Goal: Find specific page/section: Find specific page/section

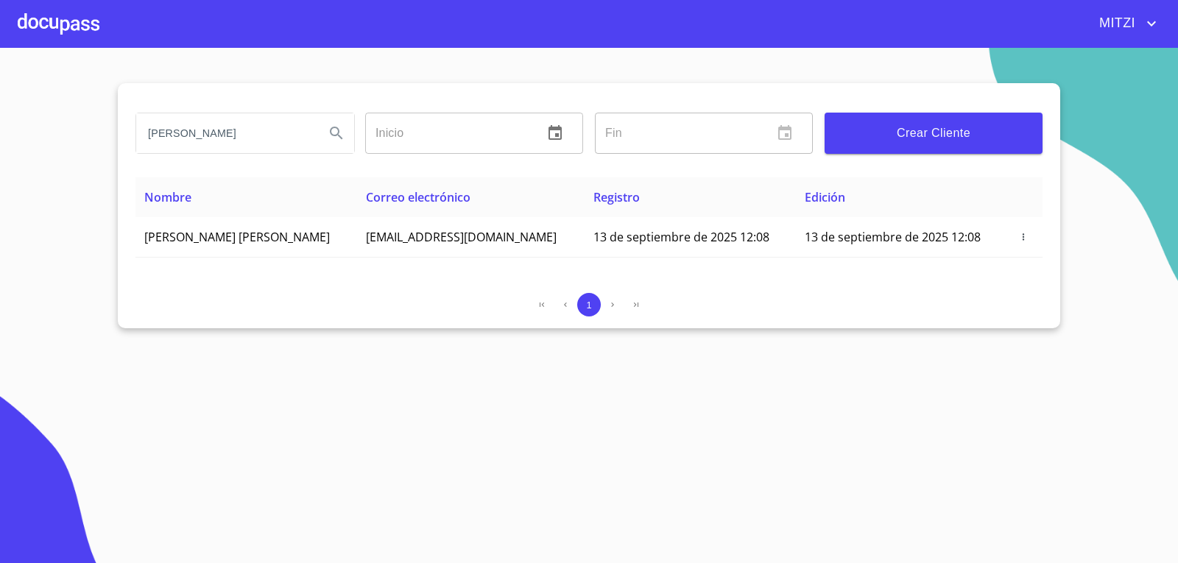
click at [48, 25] on div at bounding box center [59, 23] width 82 height 47
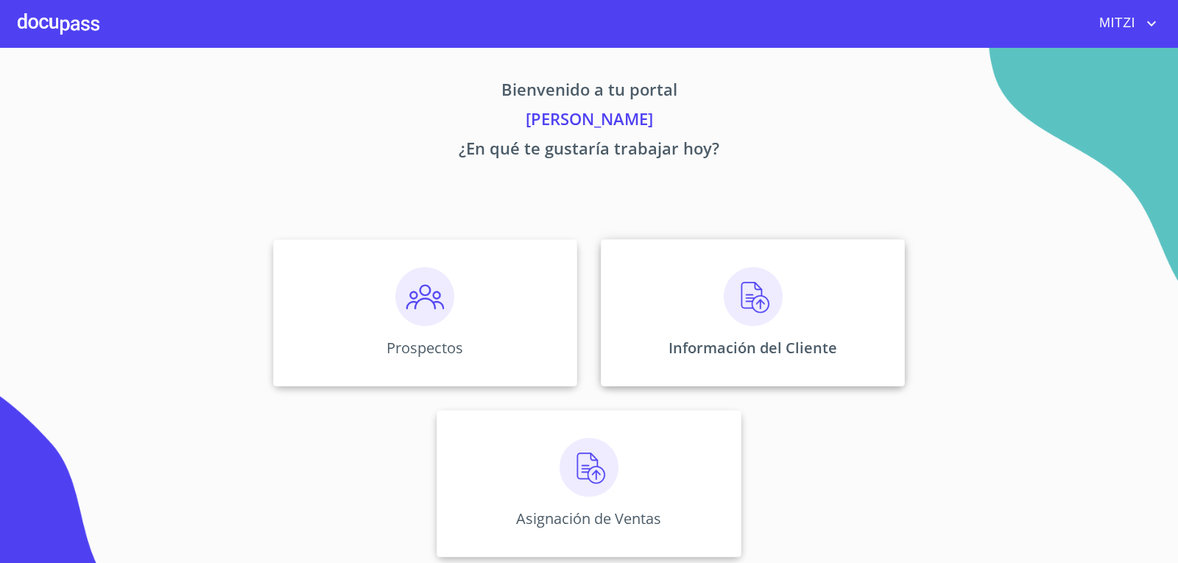
click at [707, 322] on div "Información del Cliente" at bounding box center [753, 312] width 304 height 147
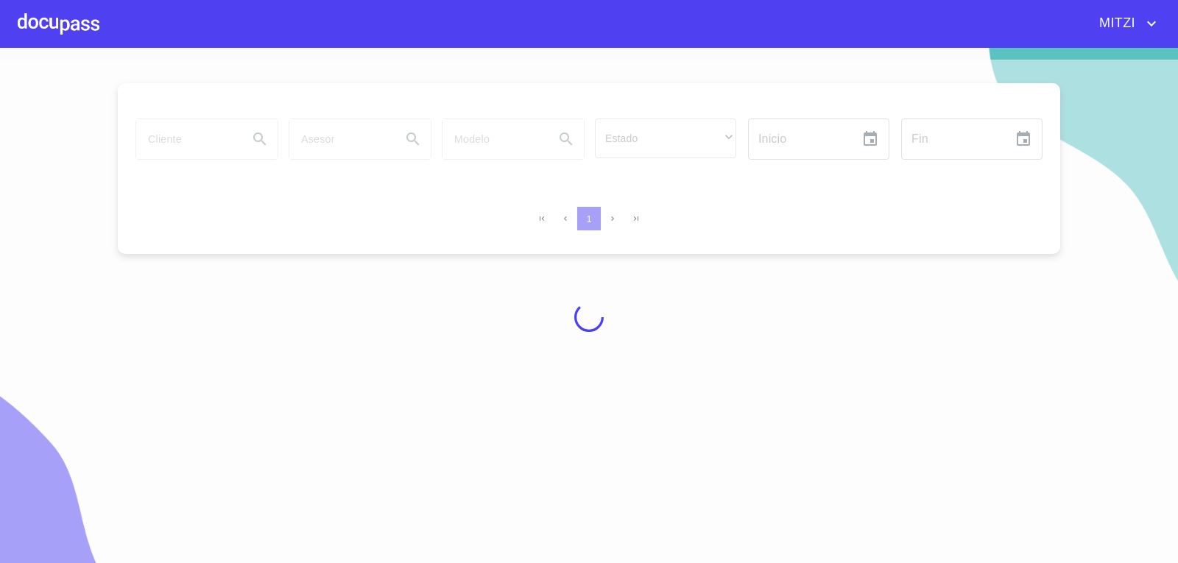
click at [168, 145] on div at bounding box center [589, 317] width 1178 height 515
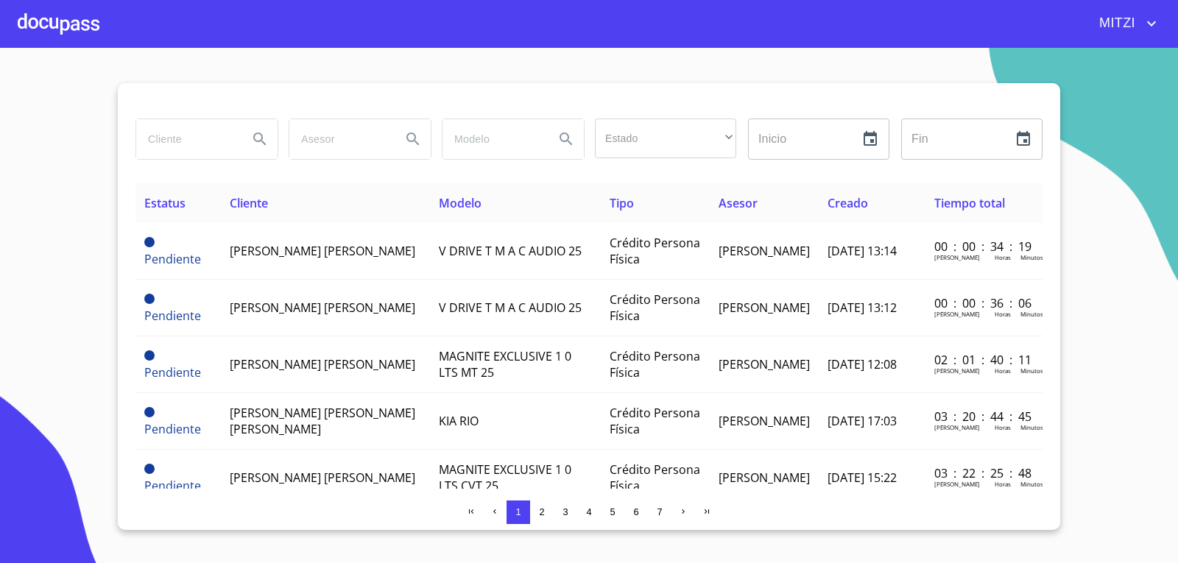
click at [191, 142] on input "search" at bounding box center [186, 139] width 100 height 40
type input "[PERSON_NAME]"
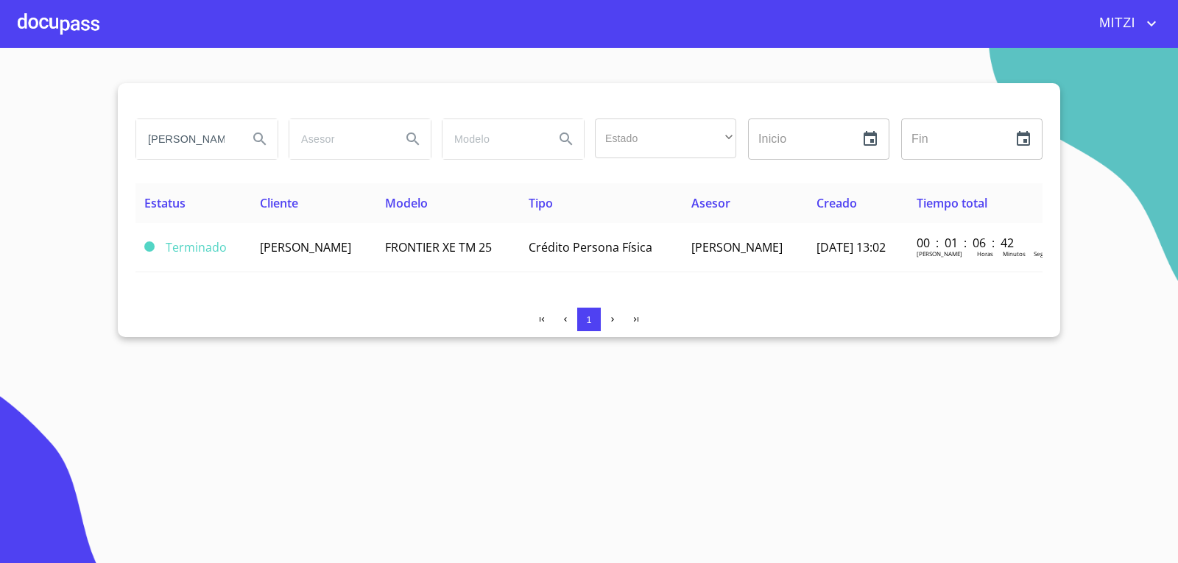
click at [71, 21] on div at bounding box center [59, 23] width 82 height 47
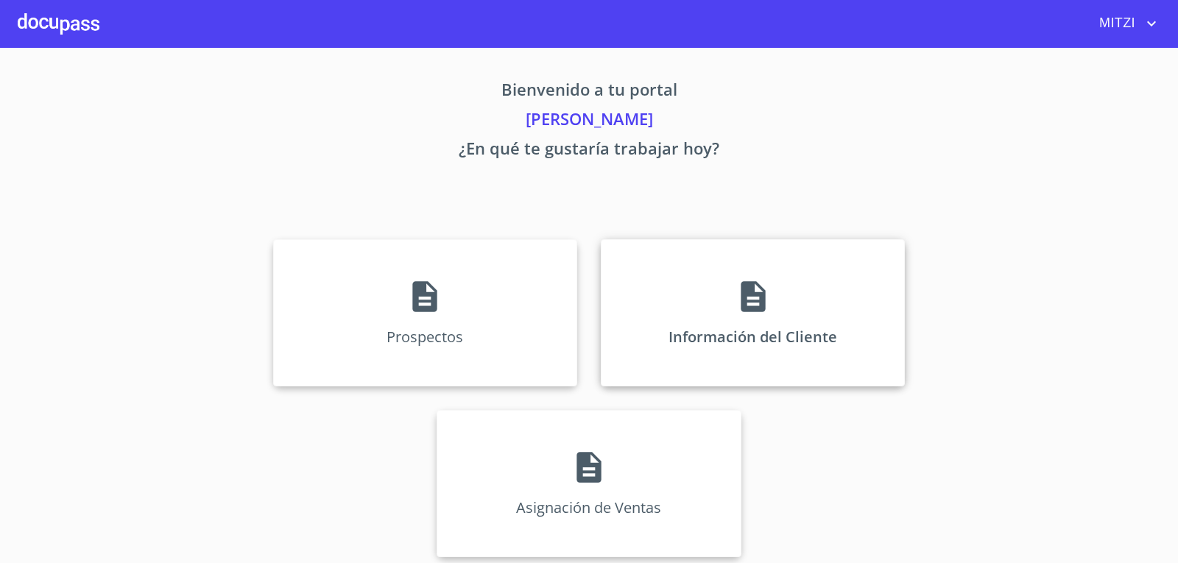
click at [708, 294] on div "Información del Cliente" at bounding box center [753, 312] width 304 height 147
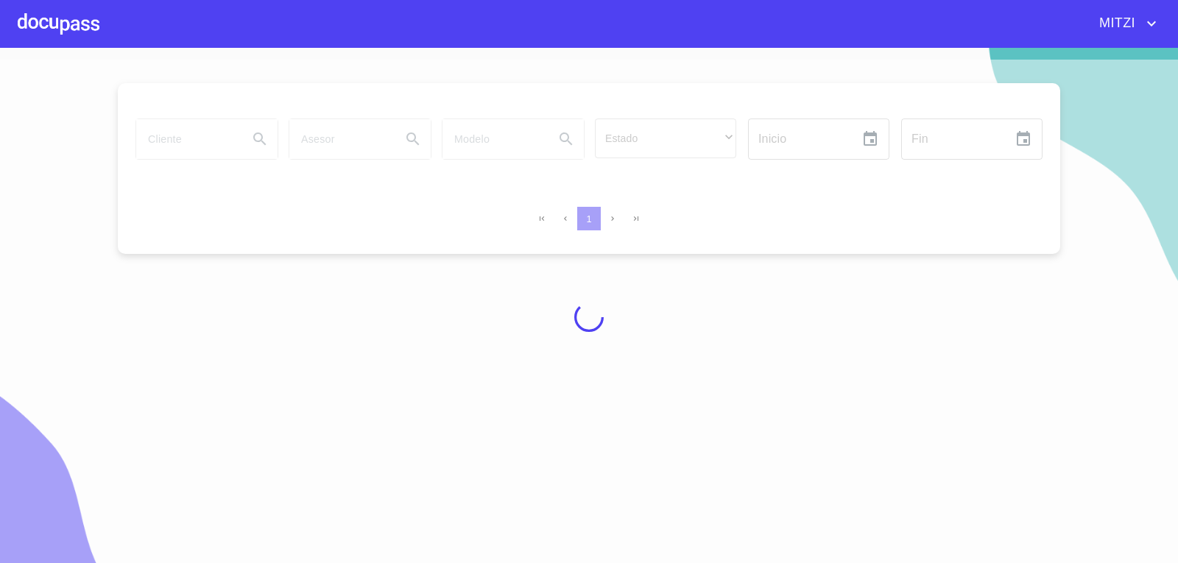
click at [189, 134] on div at bounding box center [589, 317] width 1178 height 515
click at [202, 133] on div at bounding box center [589, 317] width 1178 height 515
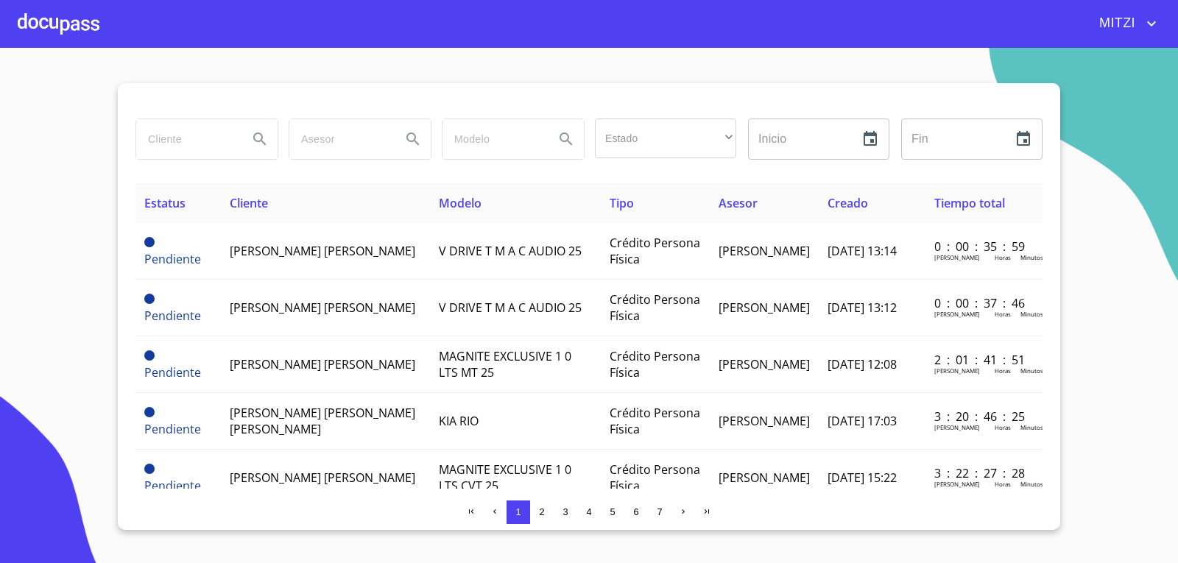
click at [213, 151] on input "search" at bounding box center [186, 139] width 100 height 40
type input "[PERSON_NAME]"
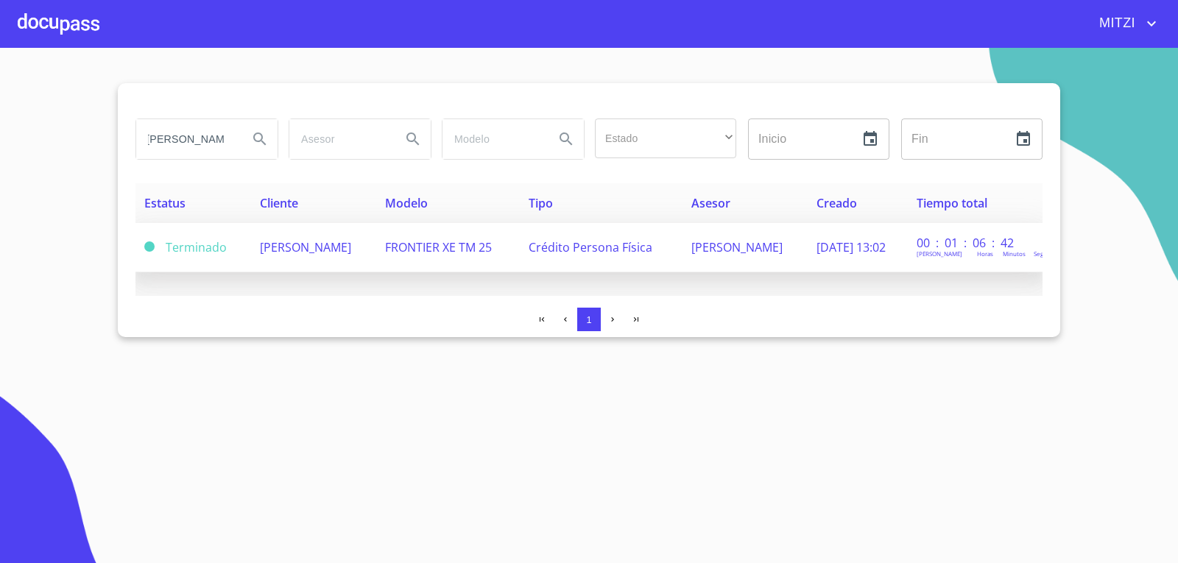
scroll to position [0, 0]
click at [510, 234] on td "FRONTIER XE TM 25" at bounding box center [448, 247] width 144 height 49
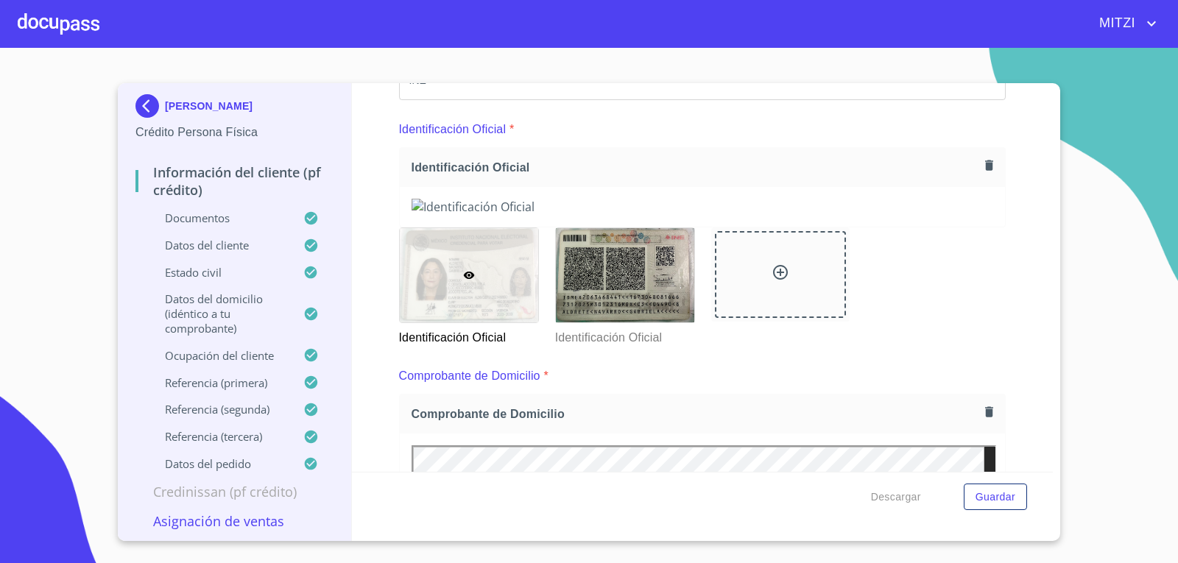
click at [1004, 305] on div "Información del cliente (PF crédito) Documentos Documento de identificación.   …" at bounding box center [703, 277] width 702 height 389
click at [1020, 417] on div "Información del cliente (PF crédito) Documentos Documento de identificación.   …" at bounding box center [703, 277] width 702 height 389
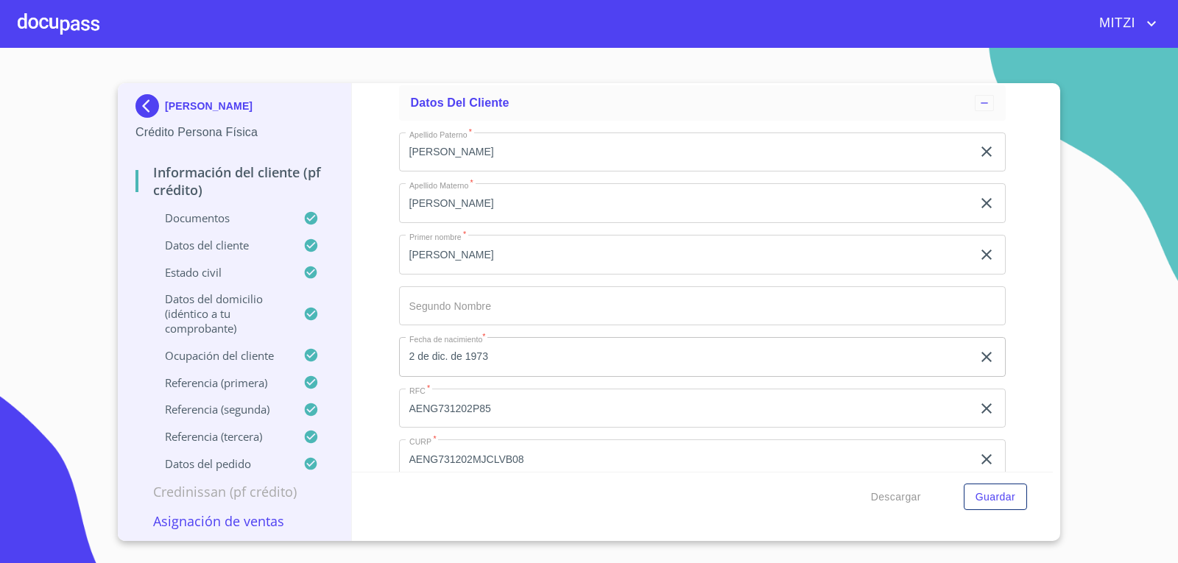
scroll to position [4207, 0]
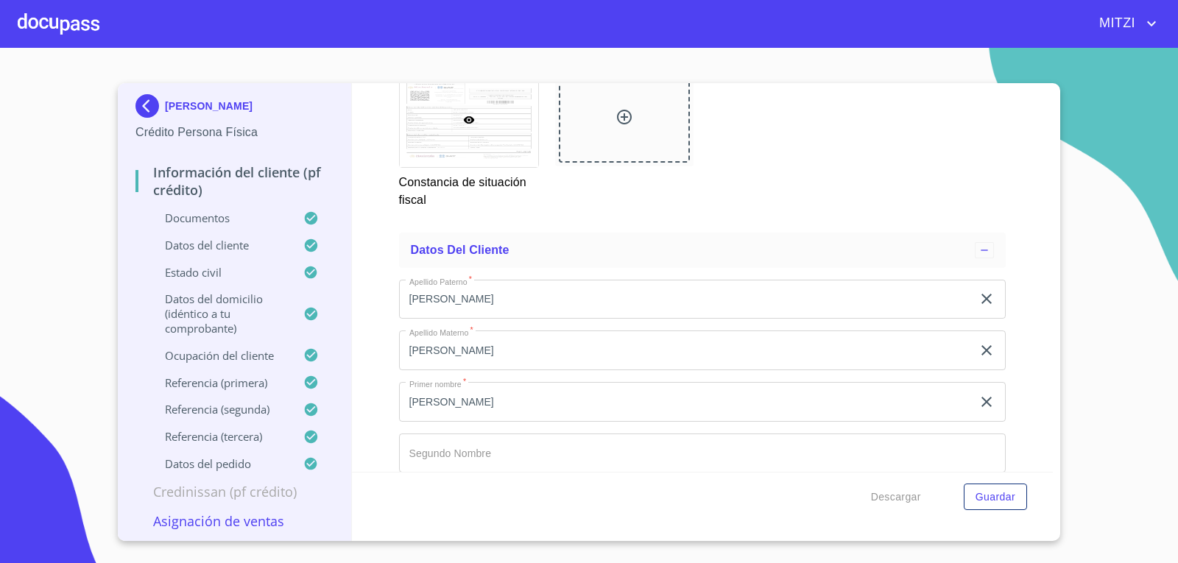
click at [969, 218] on div "Constancia de situación fiscal" at bounding box center [702, 140] width 625 height 155
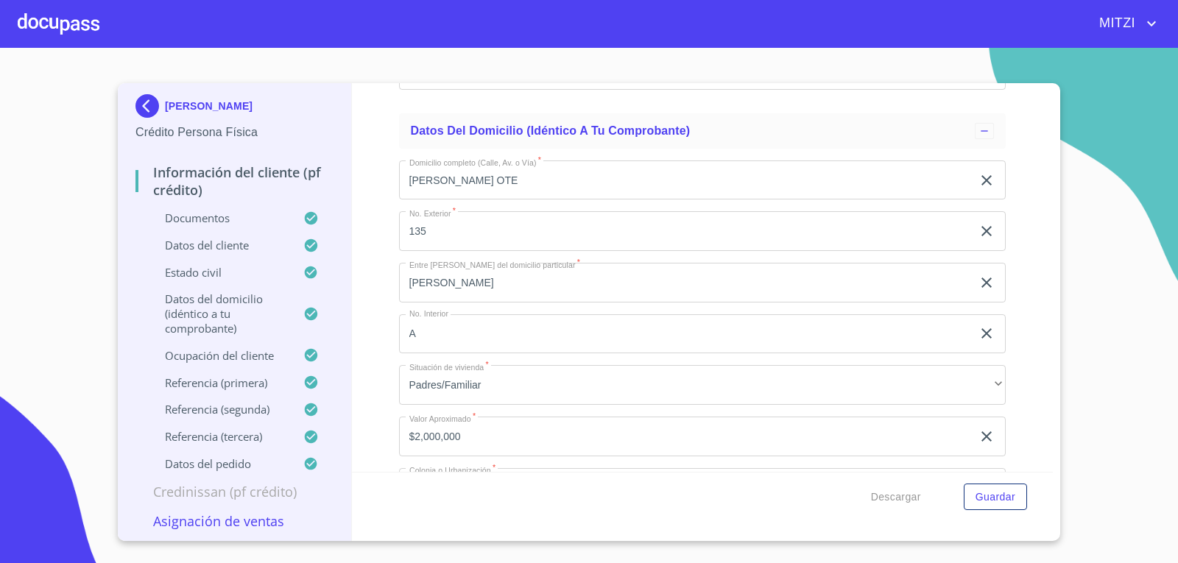
scroll to position [5164, 0]
click at [57, 26] on div at bounding box center [59, 23] width 82 height 47
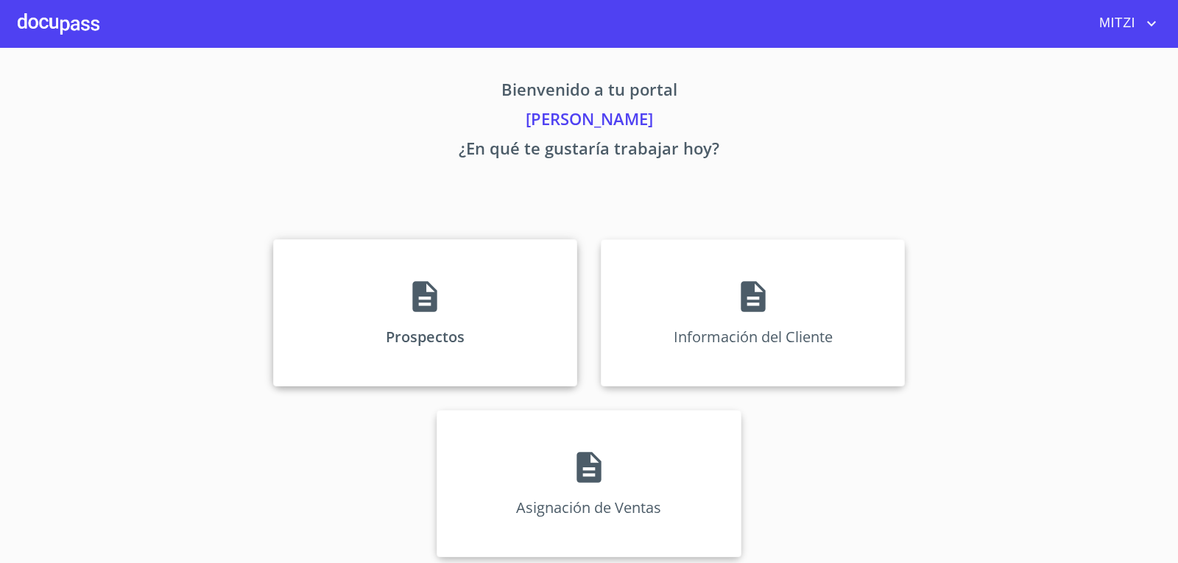
click at [387, 308] on div "Prospectos" at bounding box center [425, 312] width 304 height 147
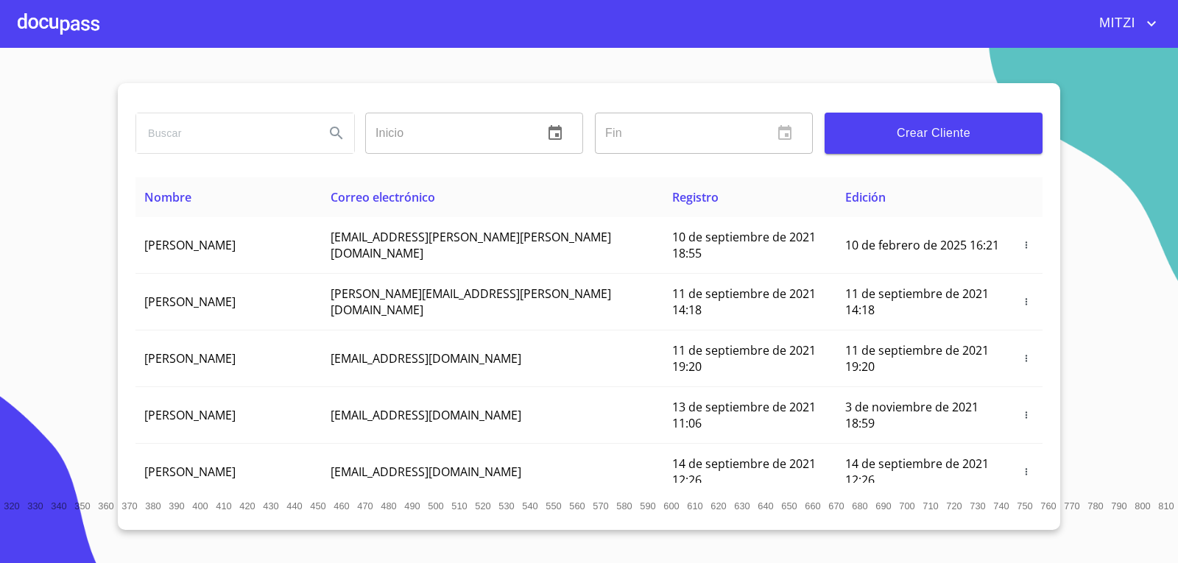
click at [218, 135] on input "search" at bounding box center [224, 133] width 177 height 40
type input "[PERSON_NAME]"
